Goal: Information Seeking & Learning: Learn about a topic

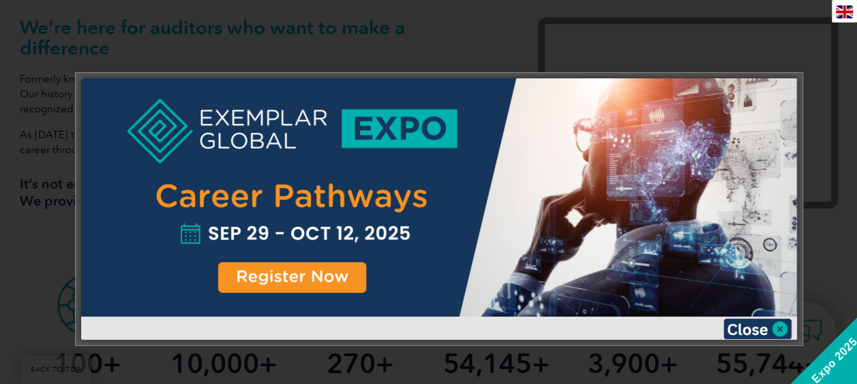
scroll to position [491, 0]
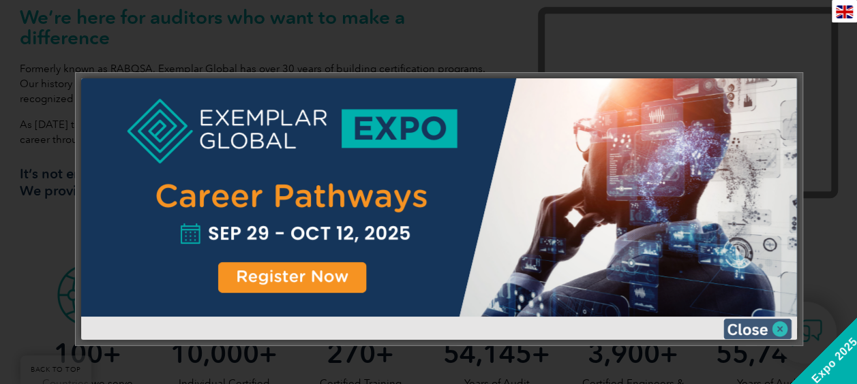
click at [782, 326] on img at bounding box center [757, 329] width 68 height 20
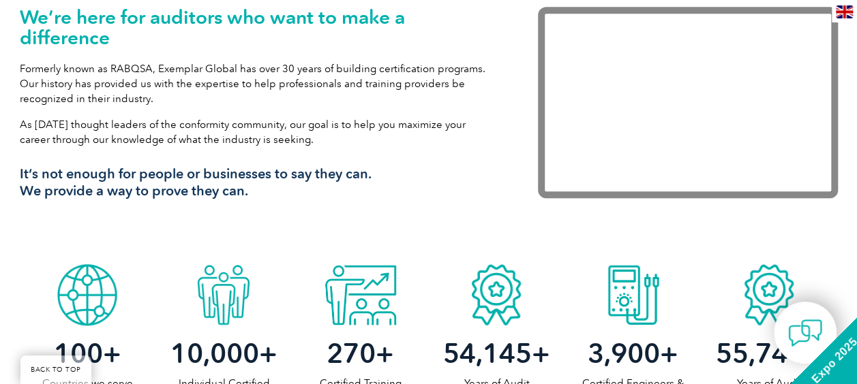
drag, startPoint x: 852, startPoint y: 80, endPoint x: 846, endPoint y: 104, distance: 24.6
click at [846, 104] on div "We’re here for auditors who want to make a difference Formerly known as RABQSA,…" at bounding box center [428, 112] width 857 height 292
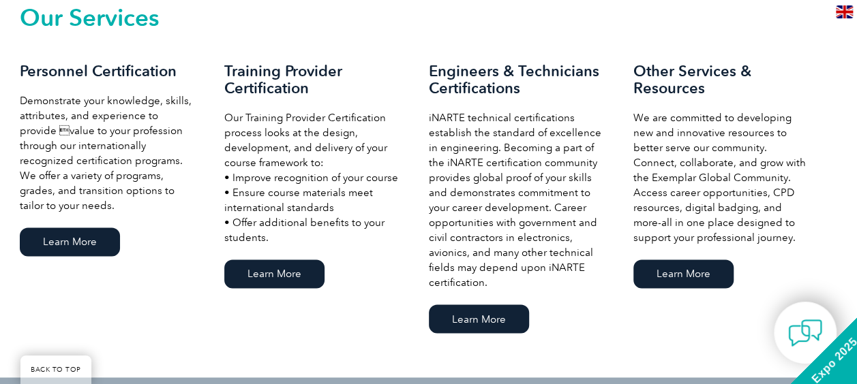
scroll to position [971, 0]
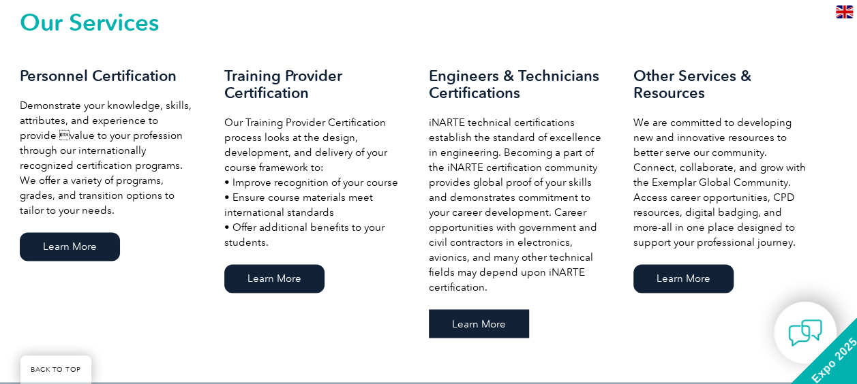
click at [479, 324] on link "Learn More" at bounding box center [479, 323] width 100 height 29
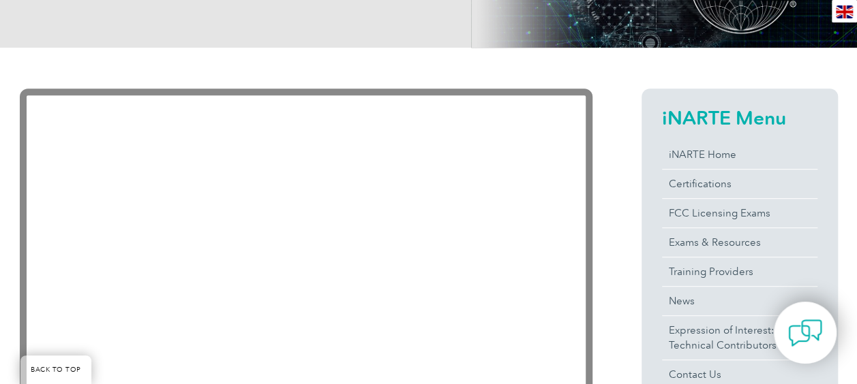
scroll to position [290, 0]
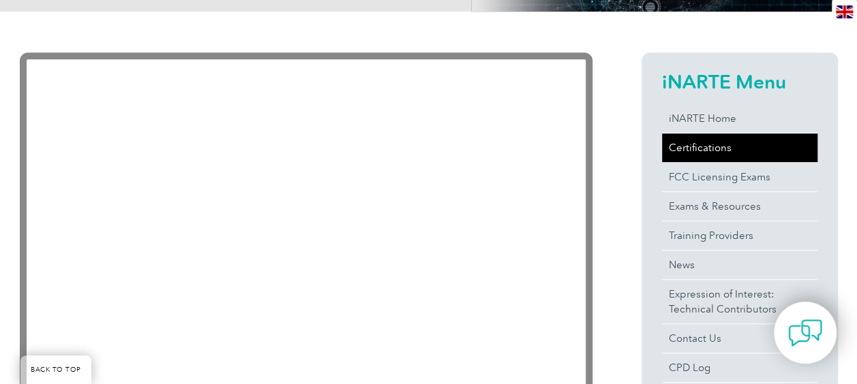
click at [705, 144] on link "Certifications" at bounding box center [739, 148] width 155 height 29
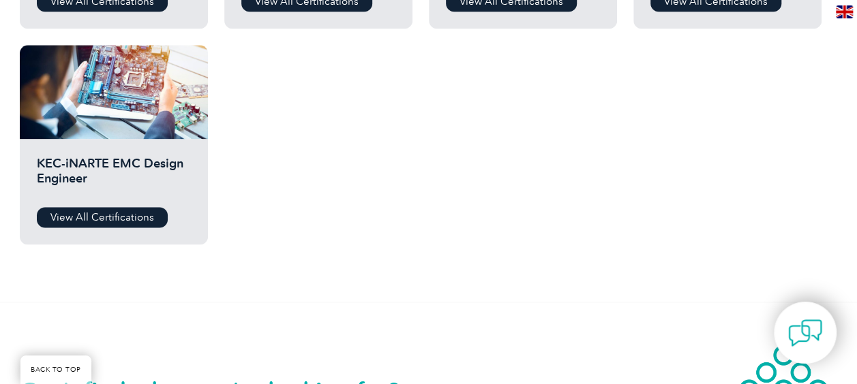
scroll to position [917, 0]
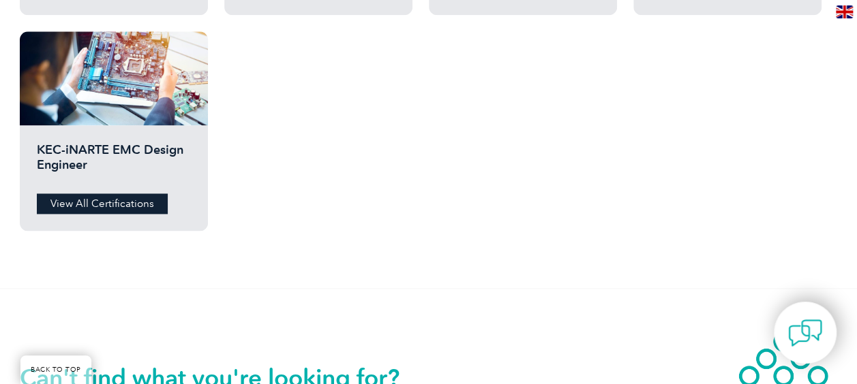
click at [109, 201] on link "View All Certifications" at bounding box center [102, 204] width 131 height 20
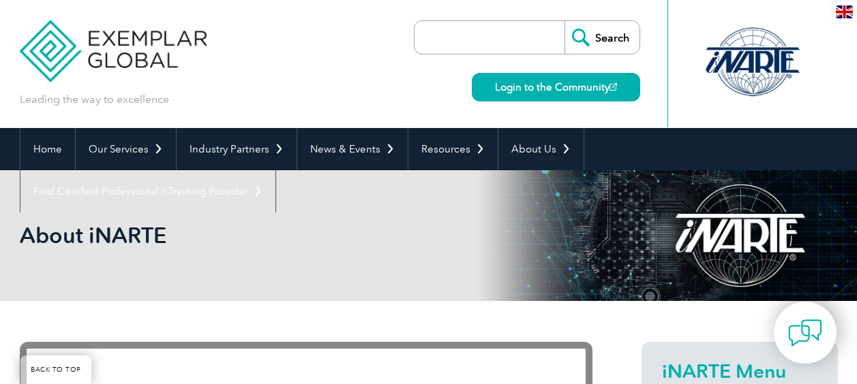
scroll to position [290, 0]
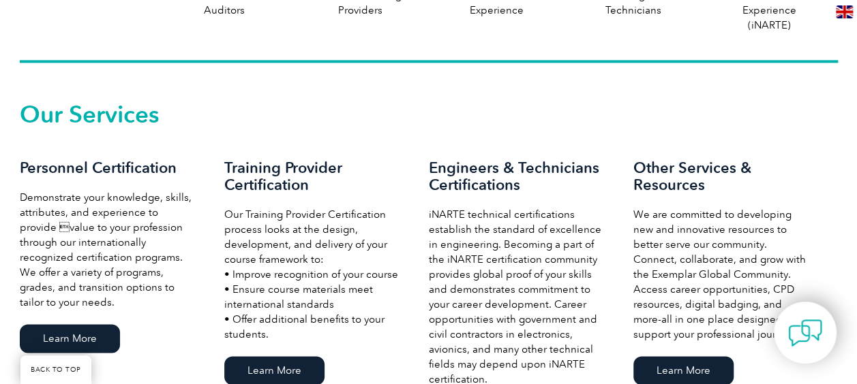
scroll to position [971, 0]
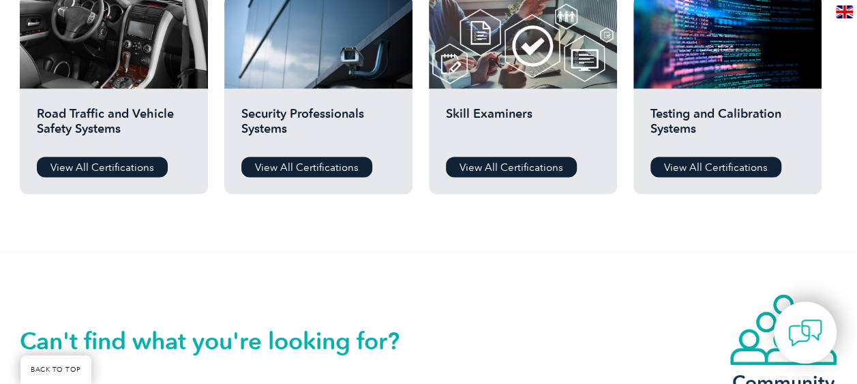
scroll to position [1150, 0]
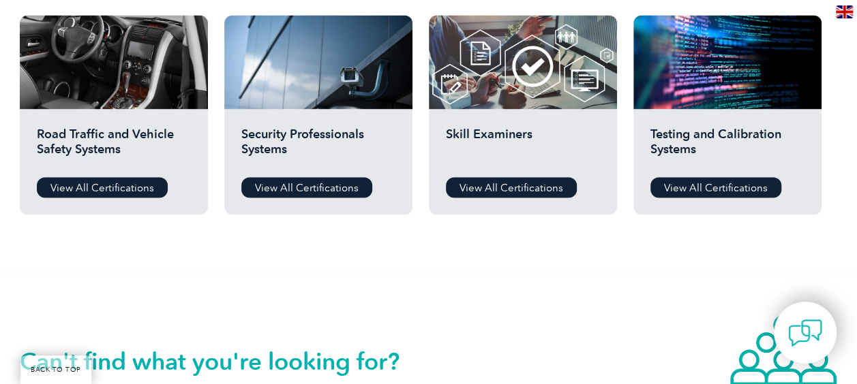
click at [854, 279] on div "Can't find what you're looking for? Community" at bounding box center [428, 359] width 857 height 175
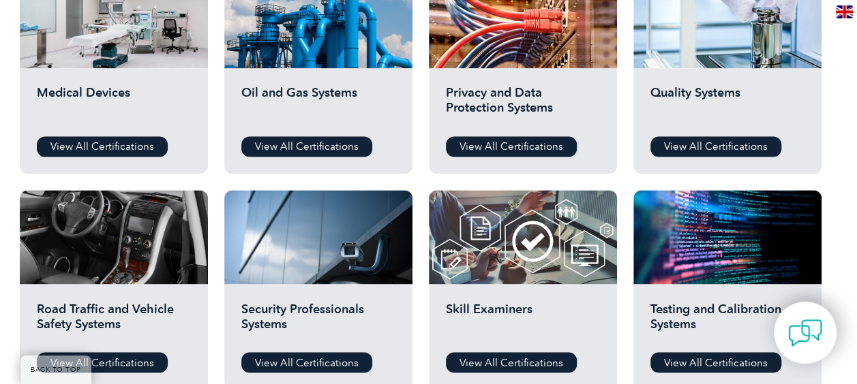
scroll to position [965, 0]
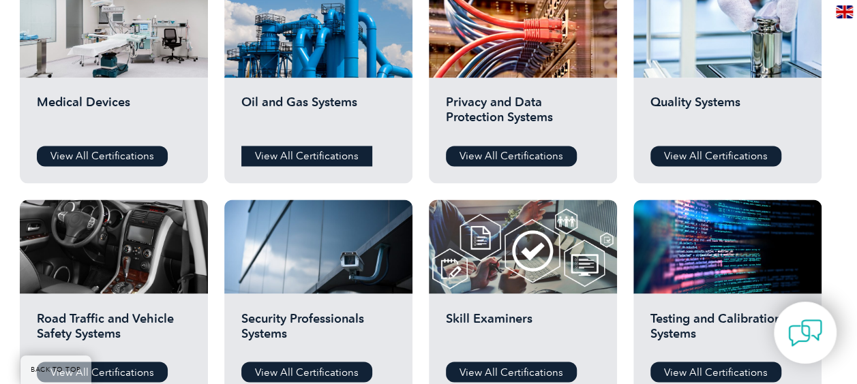
click at [288, 154] on link "View All Certifications" at bounding box center [306, 156] width 131 height 20
click at [94, 152] on link "View All Certifications" at bounding box center [102, 156] width 131 height 20
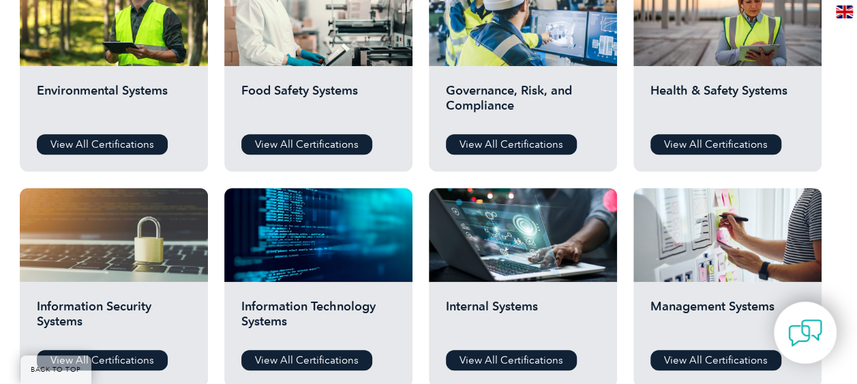
scroll to position [542, 0]
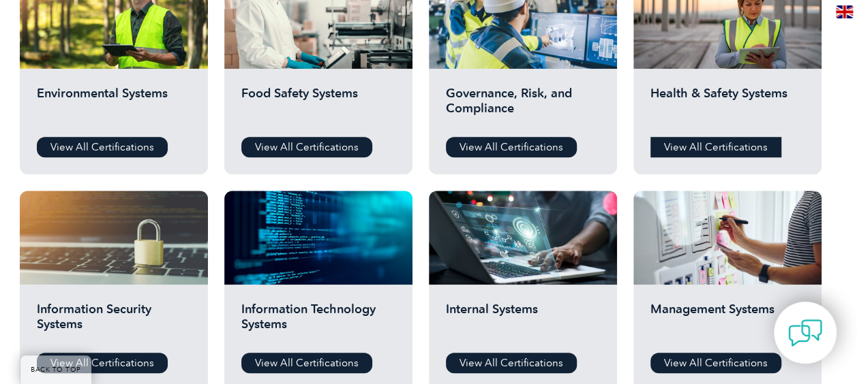
click at [720, 144] on link "View All Certifications" at bounding box center [715, 147] width 131 height 20
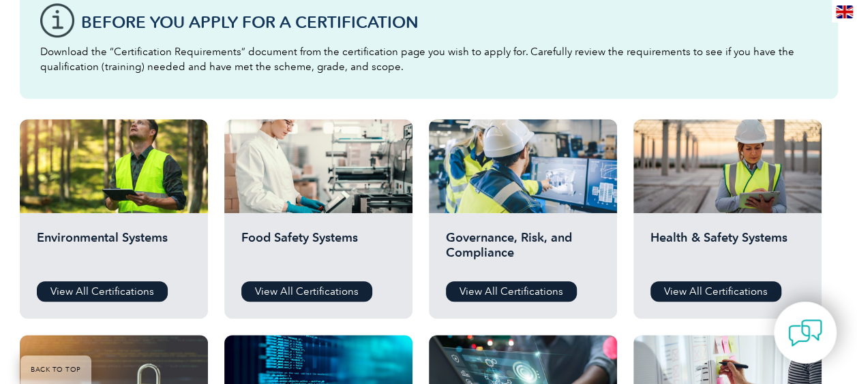
scroll to position [405, 0]
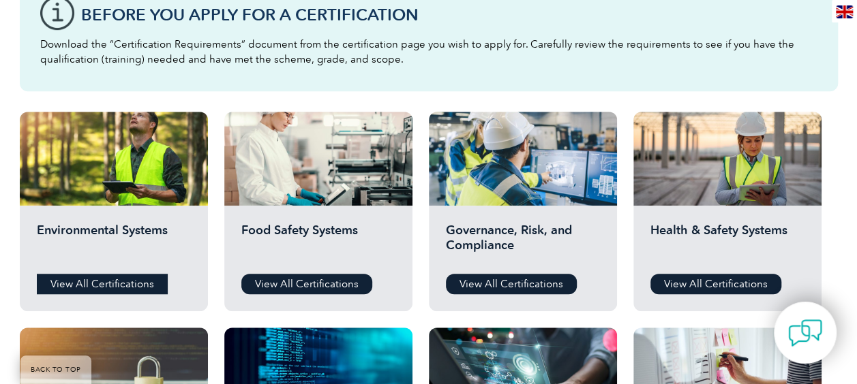
click at [101, 283] on link "View All Certifications" at bounding box center [102, 284] width 131 height 20
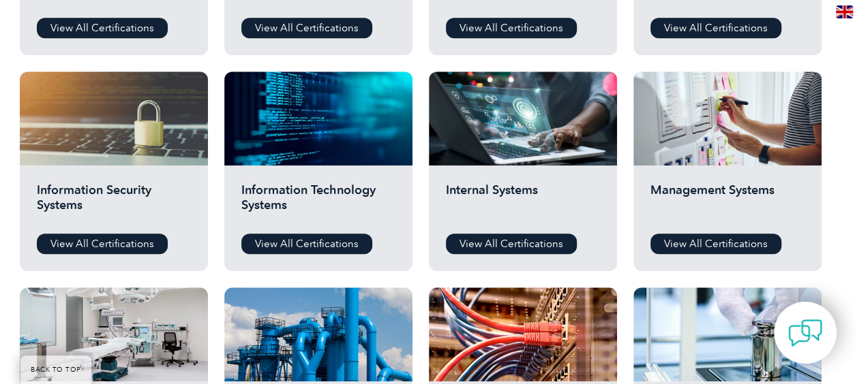
scroll to position [653, 0]
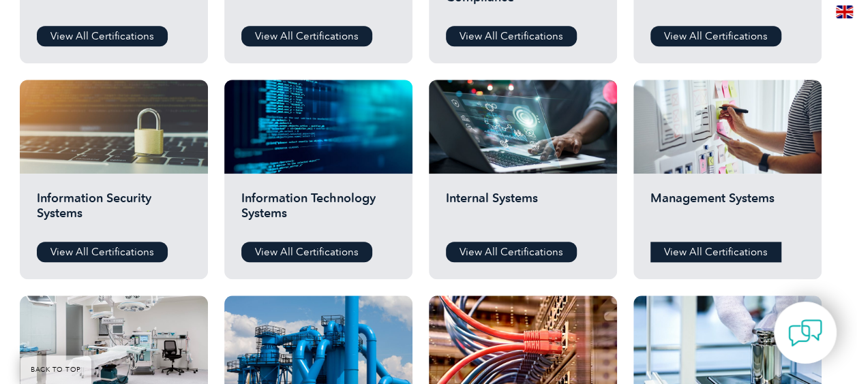
click at [713, 247] on link "View All Certifications" at bounding box center [715, 252] width 131 height 20
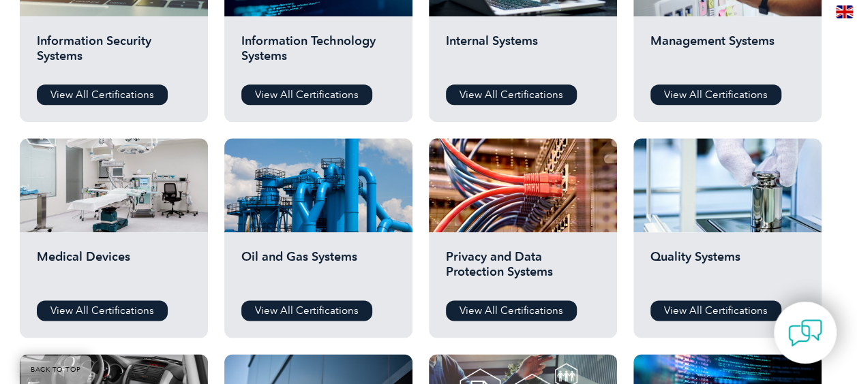
scroll to position [815, 0]
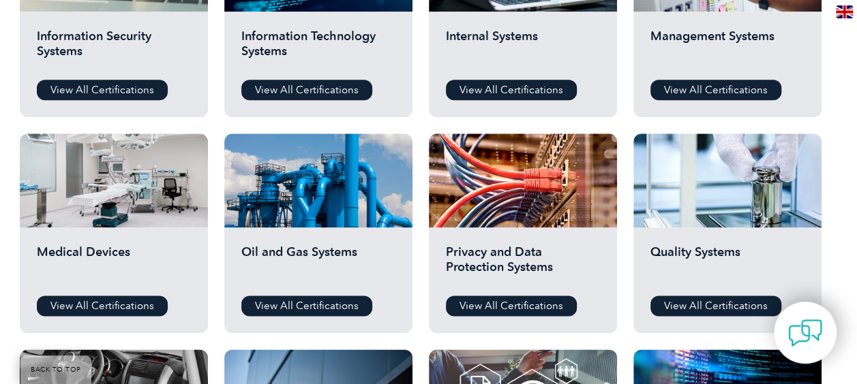
click at [850, 206] on div "Before You Apply For a Certification Download the “Certification Requirements” …" at bounding box center [428, 62] width 857 height 1089
click at [720, 308] on link "View All Certifications" at bounding box center [715, 306] width 131 height 20
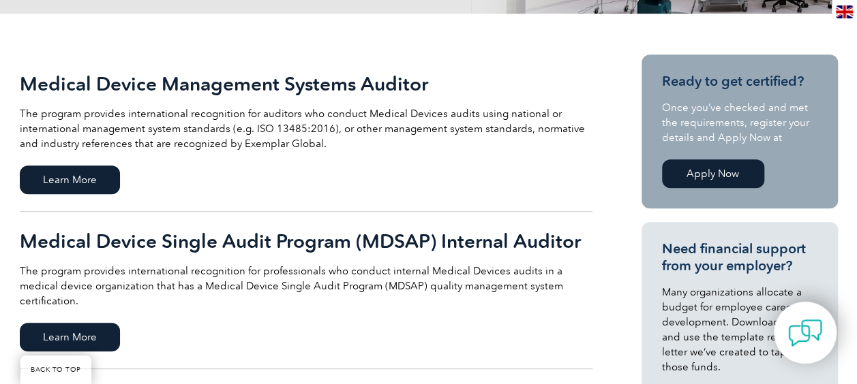
scroll to position [279, 0]
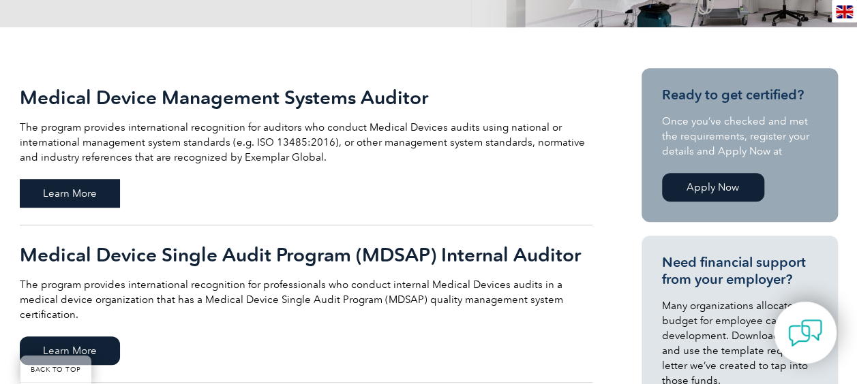
click at [54, 198] on span "Learn More" at bounding box center [70, 193] width 100 height 29
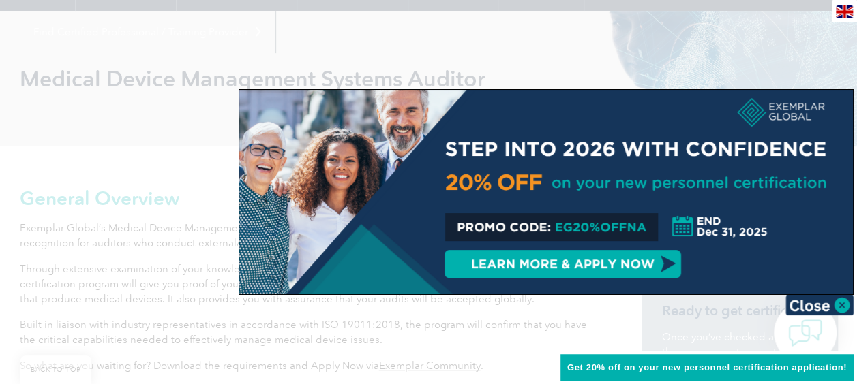
scroll to position [162, 0]
click at [840, 303] on img at bounding box center [819, 305] width 68 height 20
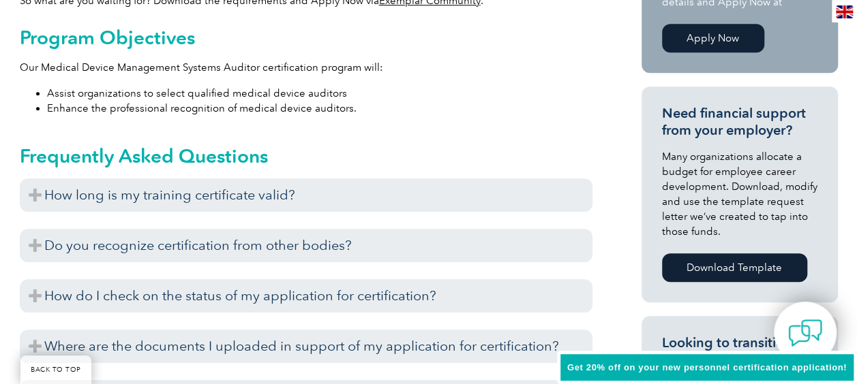
scroll to position [542, 0]
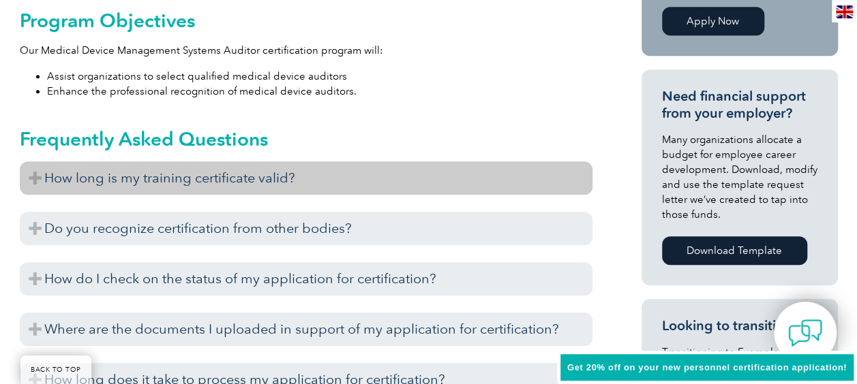
click at [576, 174] on h3 "How long is my training certificate valid?" at bounding box center [306, 177] width 572 height 33
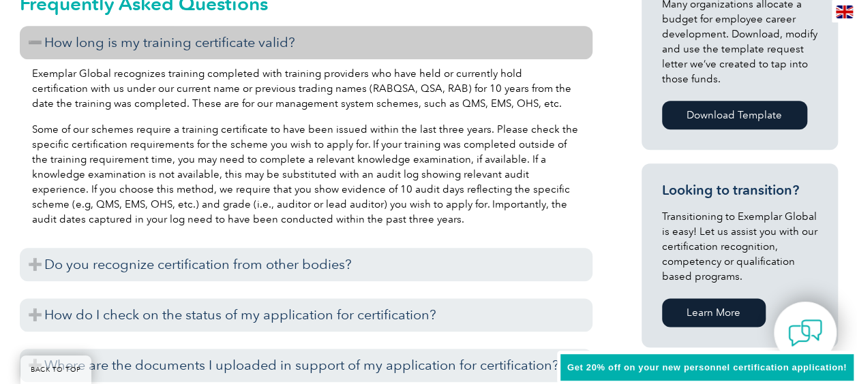
scroll to position [668, 0]
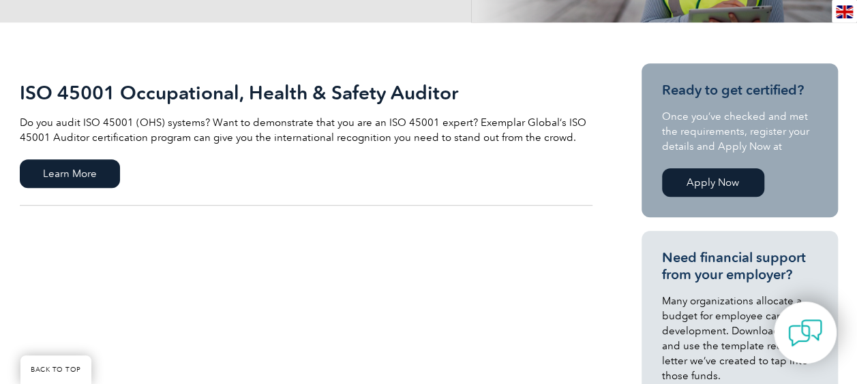
scroll to position [279, 0]
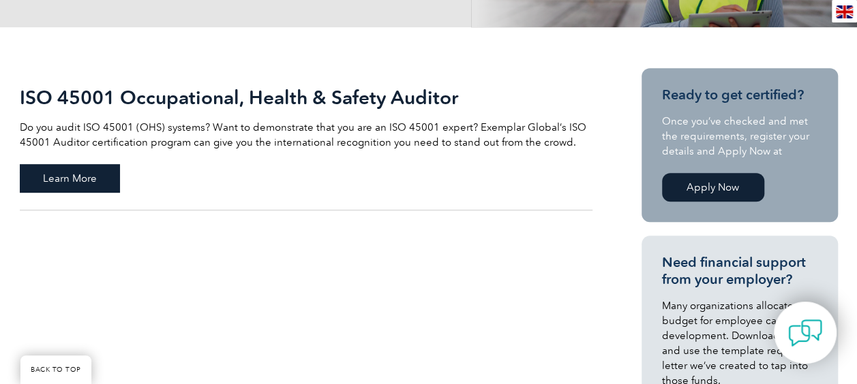
click at [80, 181] on span "Learn More" at bounding box center [70, 178] width 100 height 29
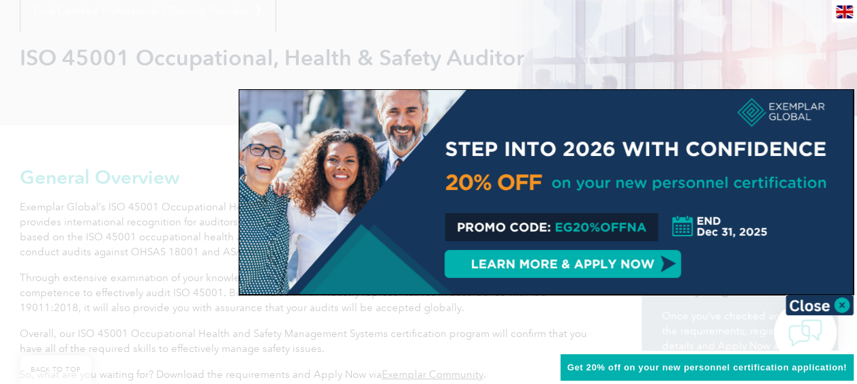
scroll to position [187, 0]
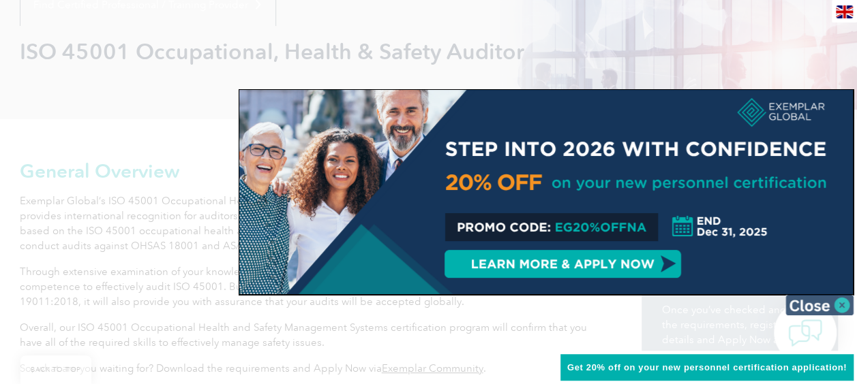
click at [840, 302] on img at bounding box center [819, 305] width 68 height 20
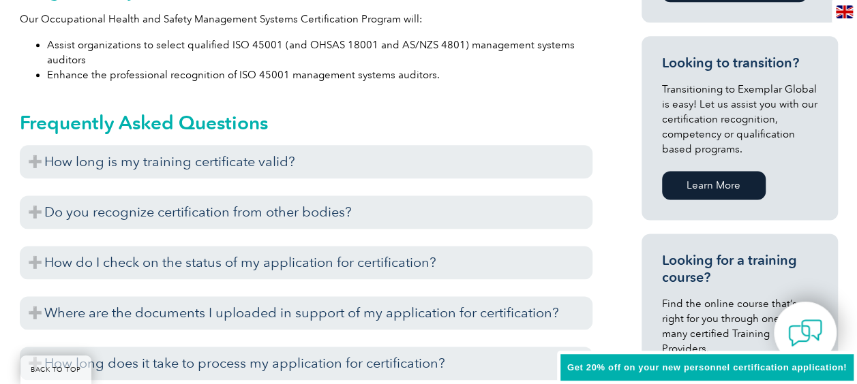
scroll to position [814, 0]
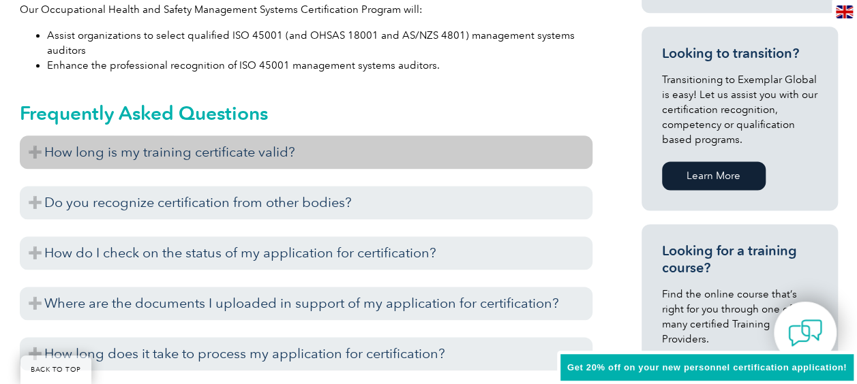
click at [296, 153] on h3 "How long is my training certificate valid?" at bounding box center [306, 152] width 572 height 33
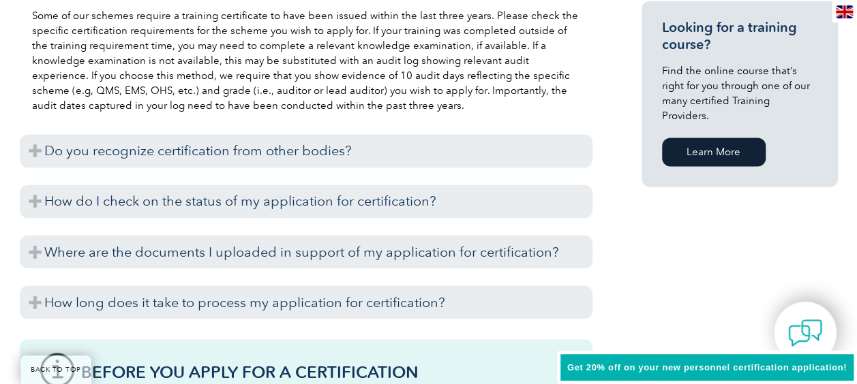
scroll to position [1034, 0]
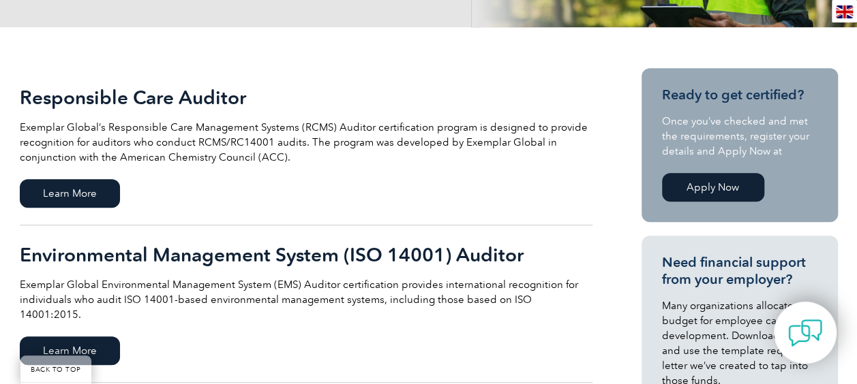
scroll to position [296, 0]
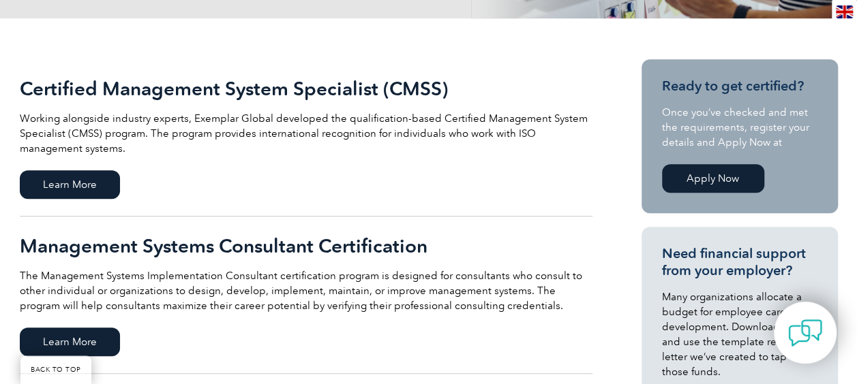
scroll to position [281, 0]
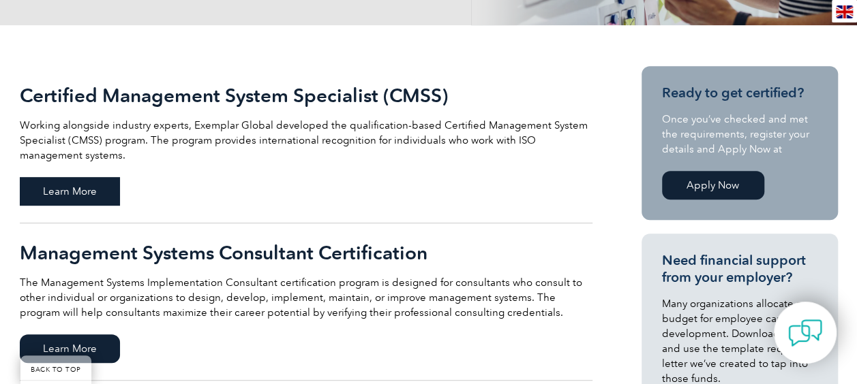
click at [89, 189] on span "Learn More" at bounding box center [70, 191] width 100 height 29
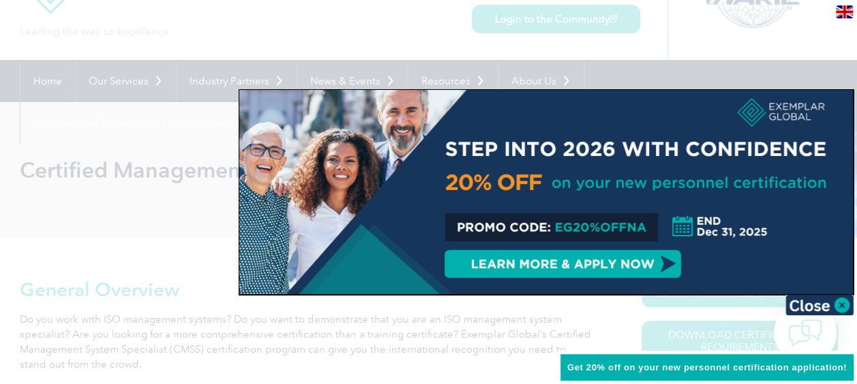
scroll to position [77, 0]
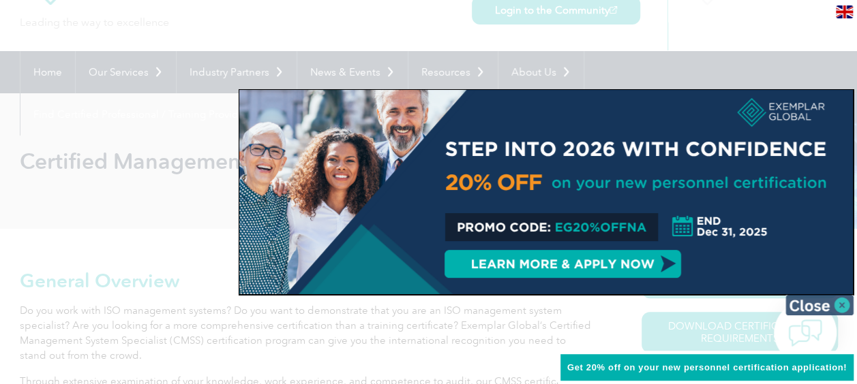
click at [839, 302] on img at bounding box center [819, 305] width 68 height 20
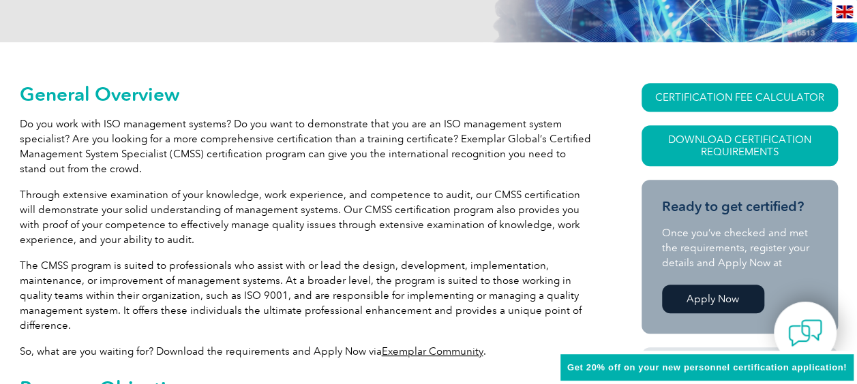
scroll to position [56, 0]
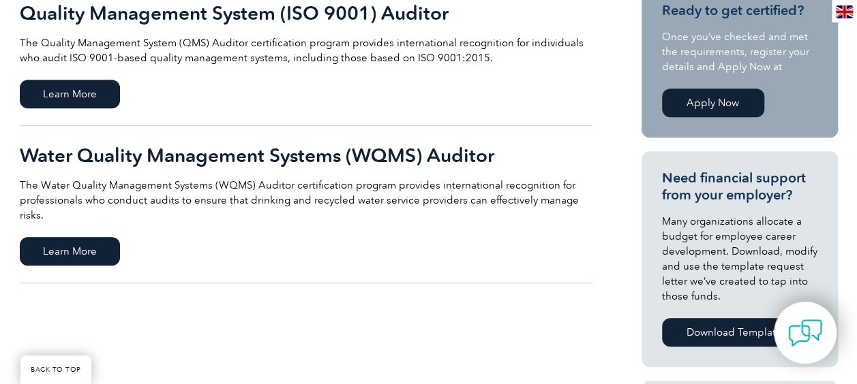
scroll to position [367, 0]
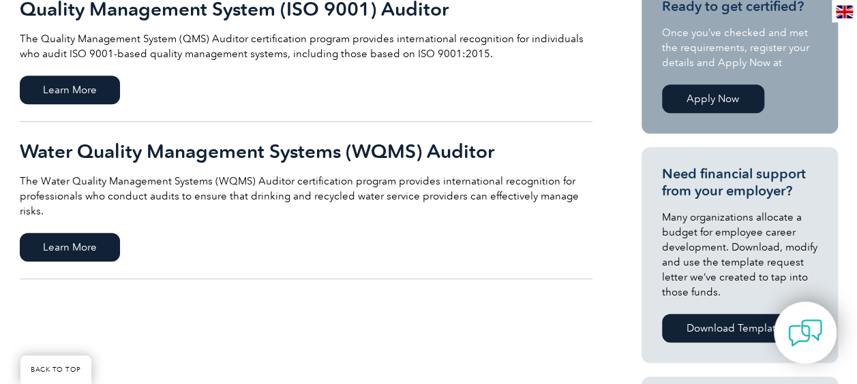
drag, startPoint x: 822, startPoint y: 152, endPoint x: 807, endPoint y: 174, distance: 26.1
click at [807, 174] on section "Need financial support from your employer? Many organizations allocate a budget…" at bounding box center [739, 255] width 196 height 216
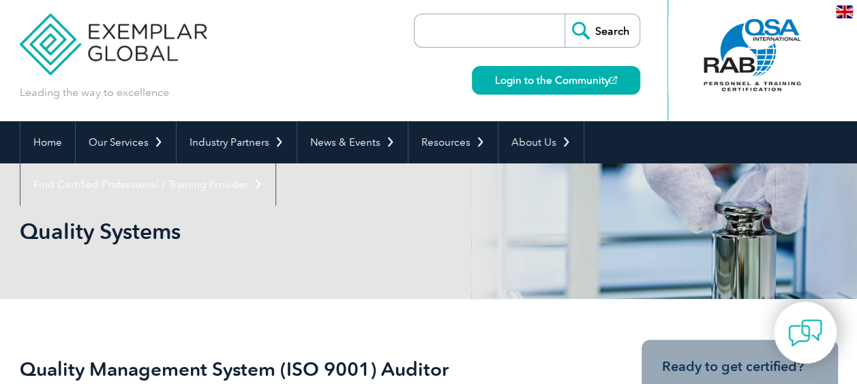
scroll to position [0, 0]
